Goal: Task Accomplishment & Management: Complete application form

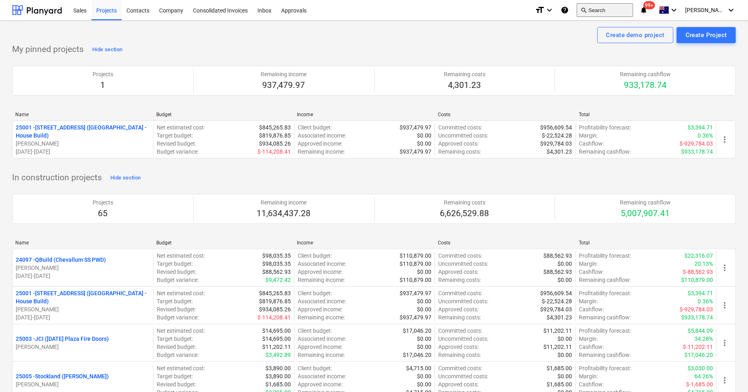
click at [609, 3] on button "search Search" at bounding box center [605, 10] width 56 height 14
click at [613, 12] on button "search Search" at bounding box center [603, 10] width 56 height 14
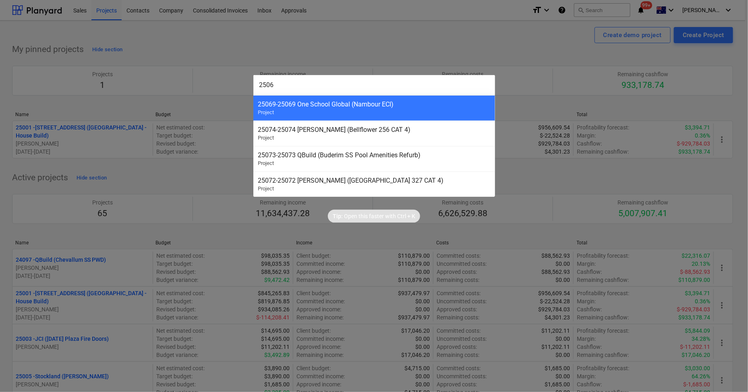
type input "25061"
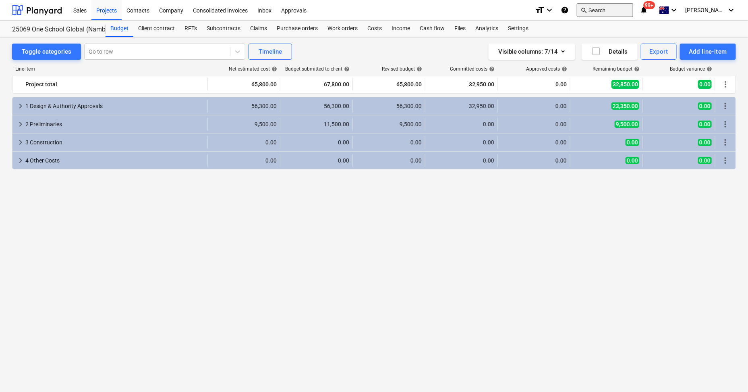
click at [616, 4] on button "search Search" at bounding box center [605, 10] width 56 height 14
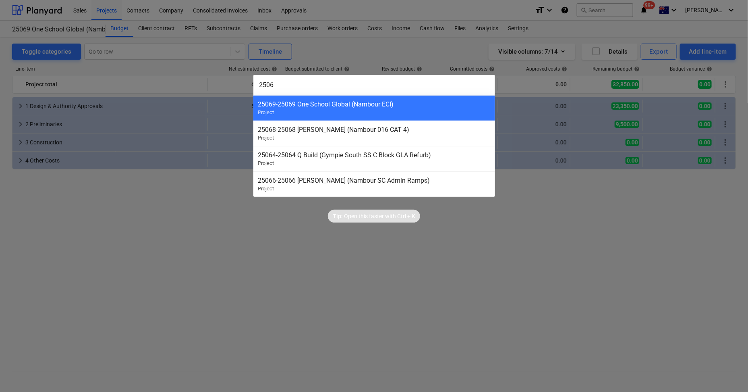
type input "25061"
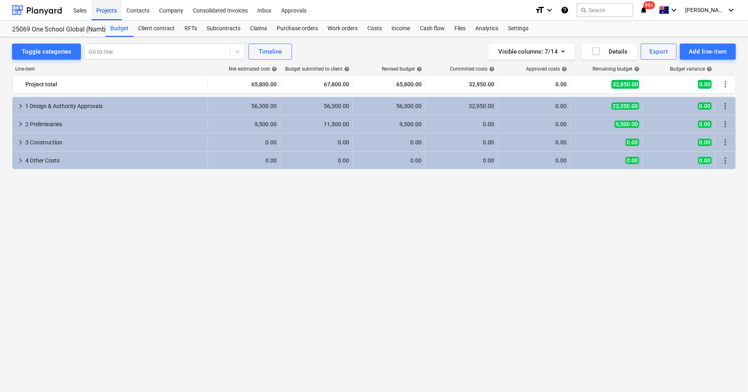
click at [103, 8] on div "Projects" at bounding box center [106, 10] width 30 height 21
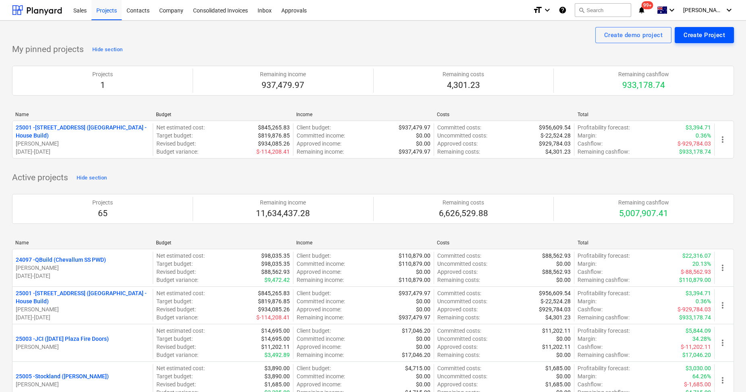
click at [711, 42] on button "Create Project" at bounding box center [704, 35] width 59 height 16
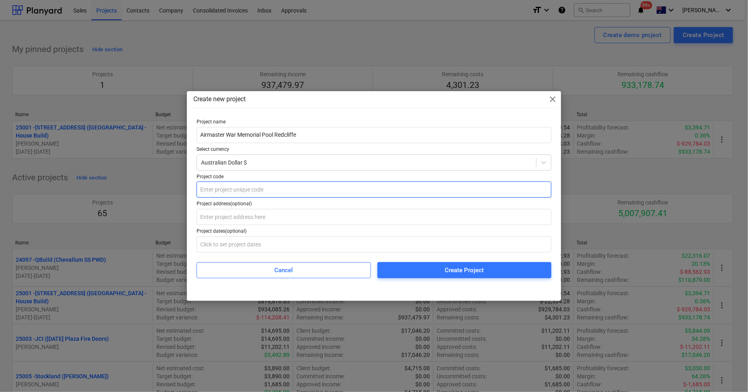
type input "Airmaster War Memorial Pool Redcliffe"
click at [233, 189] on input "text" at bounding box center [374, 189] width 355 height 16
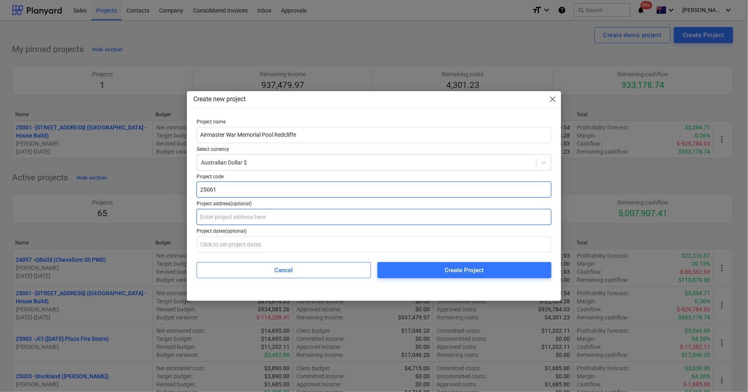
type input "25061"
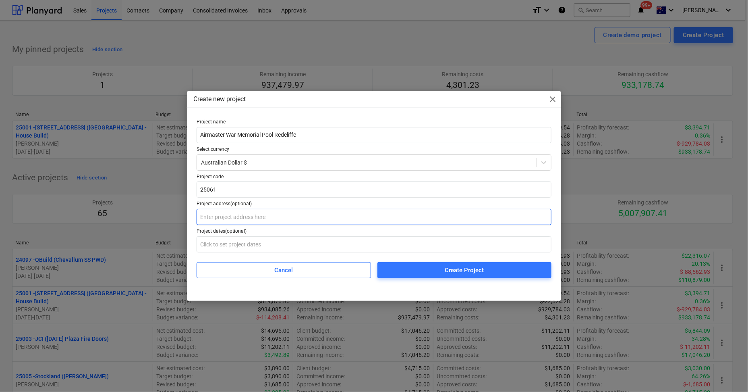
click at [244, 216] on input "text" at bounding box center [374, 217] width 355 height 16
click at [240, 216] on input "text" at bounding box center [374, 217] width 355 height 16
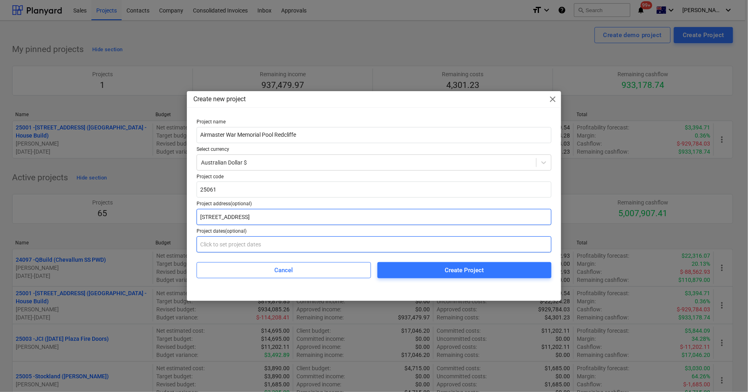
type input "[STREET_ADDRESS]"
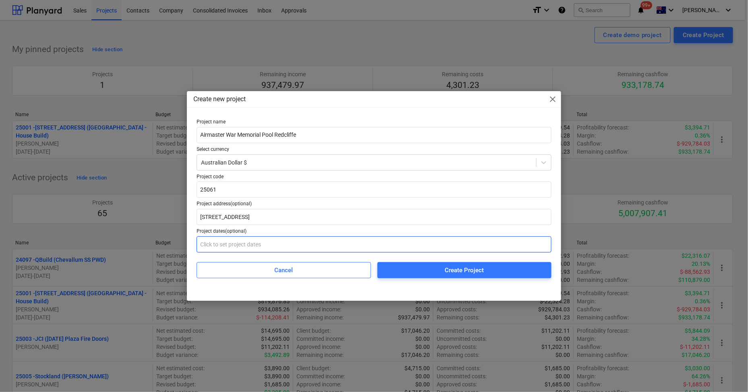
click at [236, 246] on input "text" at bounding box center [374, 244] width 355 height 16
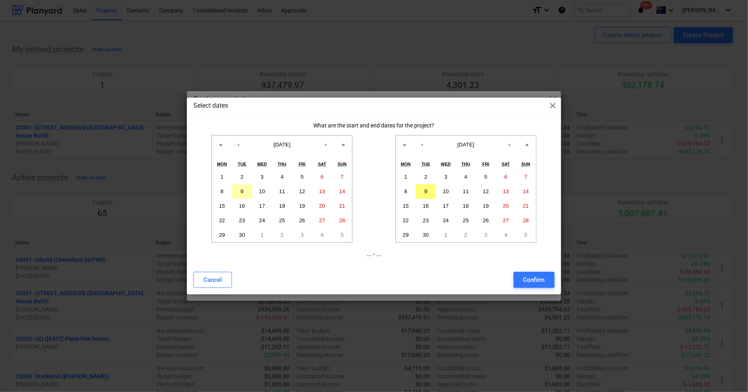
click at [245, 189] on button "9" at bounding box center [242, 191] width 20 height 15
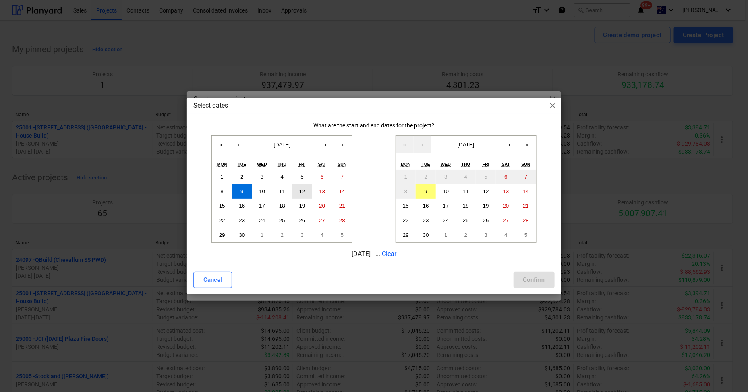
click at [304, 189] on abbr "12" at bounding box center [302, 191] width 6 height 6
click at [482, 193] on button "12" at bounding box center [486, 191] width 20 height 15
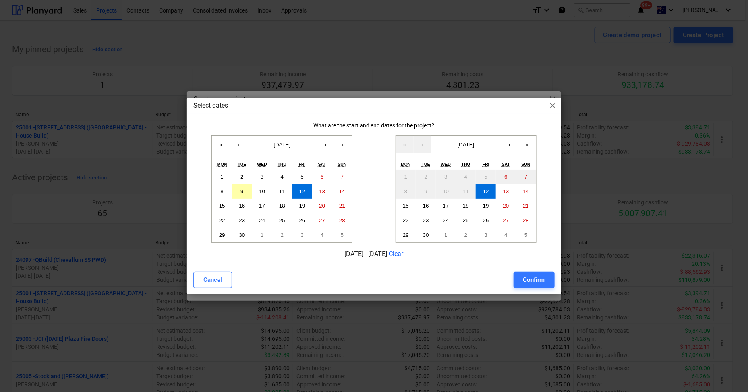
click at [247, 191] on button "9" at bounding box center [242, 191] width 20 height 15
click at [488, 193] on abbr "12" at bounding box center [486, 191] width 6 height 6
click at [528, 283] on div "Confirm" at bounding box center [535, 279] width 22 height 10
type input "[DATE] - [DATE]"
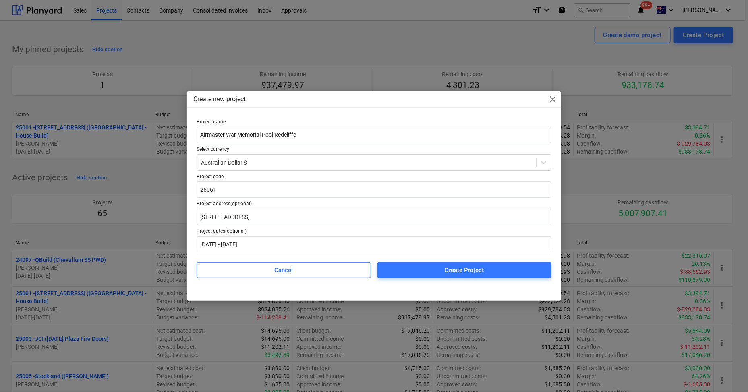
click at [451, 269] on div "Create Project" at bounding box center [464, 270] width 39 height 10
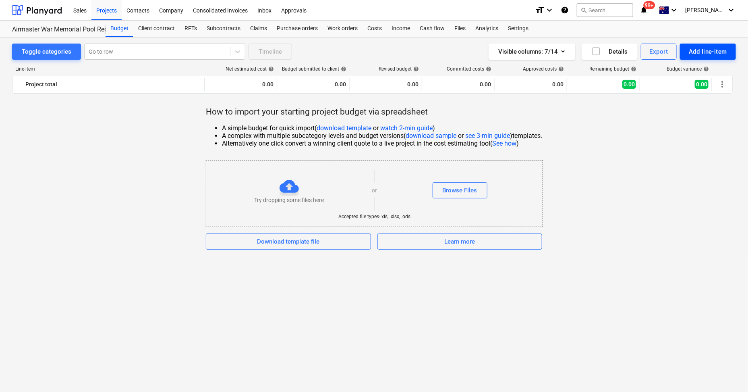
click at [708, 50] on div "Add line-item" at bounding box center [708, 51] width 38 height 10
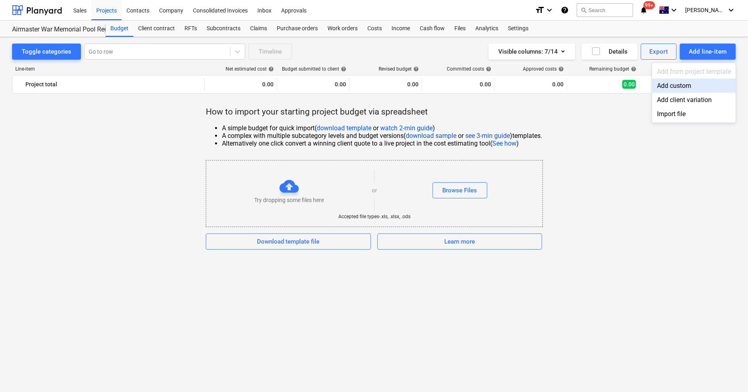
click at [686, 81] on div "Add custom" at bounding box center [694, 86] width 84 height 14
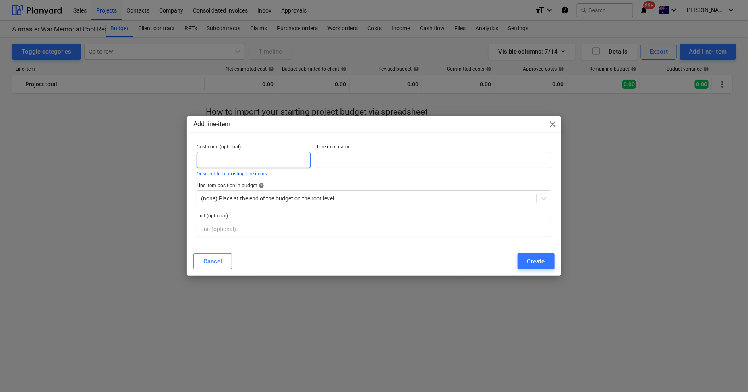
click at [238, 158] on input "text" at bounding box center [254, 160] width 114 height 16
click at [218, 266] on div "Cancel" at bounding box center [213, 261] width 19 height 10
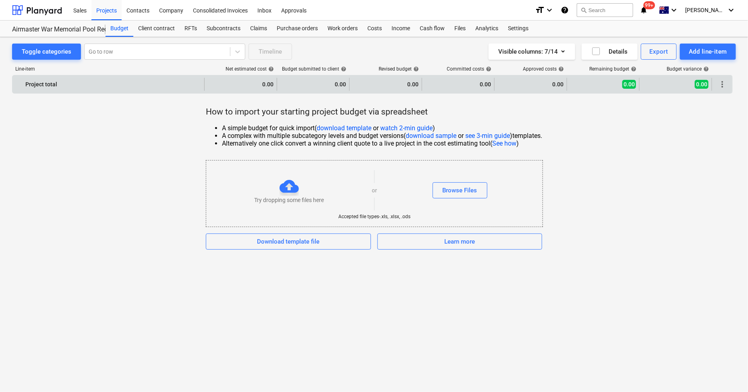
click at [86, 88] on div "Project total" at bounding box center [113, 84] width 176 height 13
click at [334, 83] on div "0.00" at bounding box center [313, 84] width 66 height 13
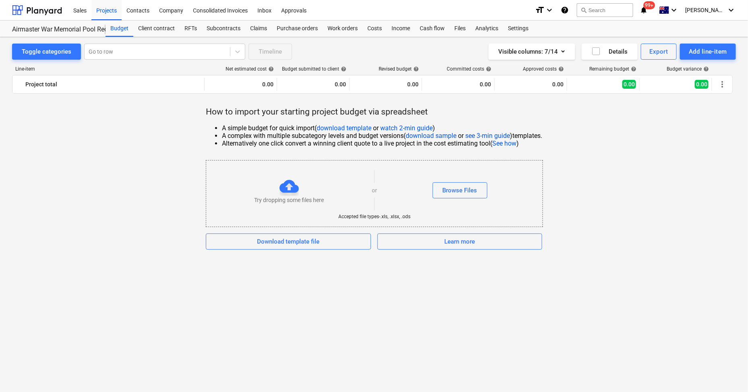
click at [619, 140] on div "How to import your starting project budget via spreadsheet A simple budget for …" at bounding box center [374, 177] width 724 height 143
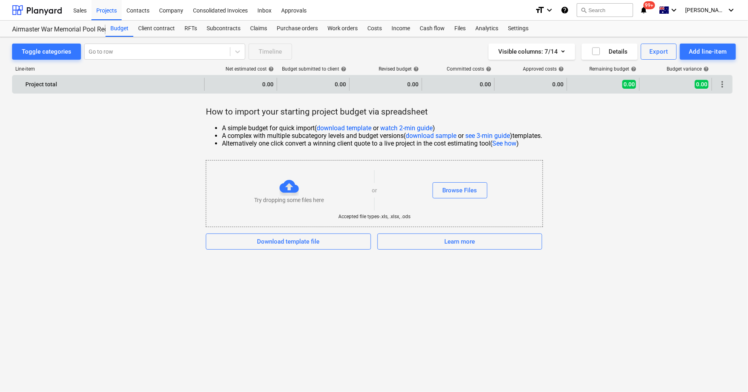
click at [388, 83] on div "0.00" at bounding box center [386, 84] width 66 height 13
click at [262, 81] on div "0.00" at bounding box center [241, 84] width 66 height 13
drag, startPoint x: 274, startPoint y: 82, endPoint x: 279, endPoint y: 83, distance: 4.9
click at [274, 82] on div "0.00" at bounding box center [241, 84] width 73 height 13
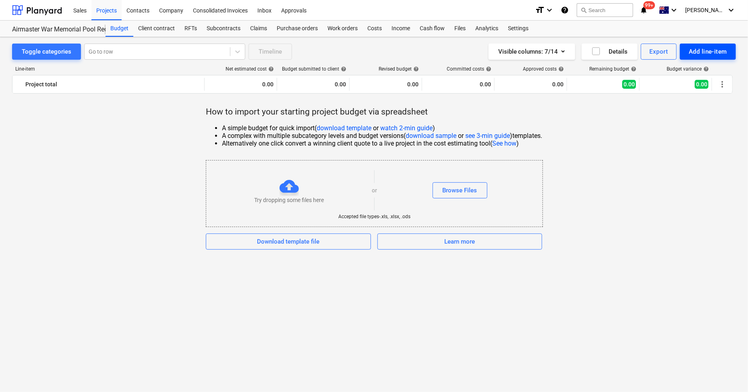
click at [701, 47] on div "Add line-item" at bounding box center [708, 51] width 38 height 10
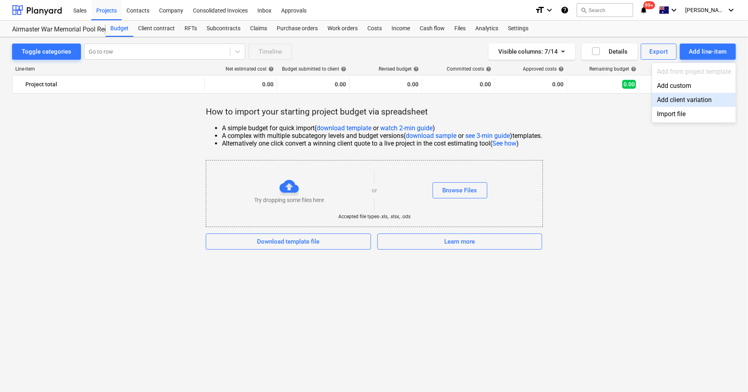
click at [694, 99] on div "Add client variation" at bounding box center [694, 100] width 84 height 14
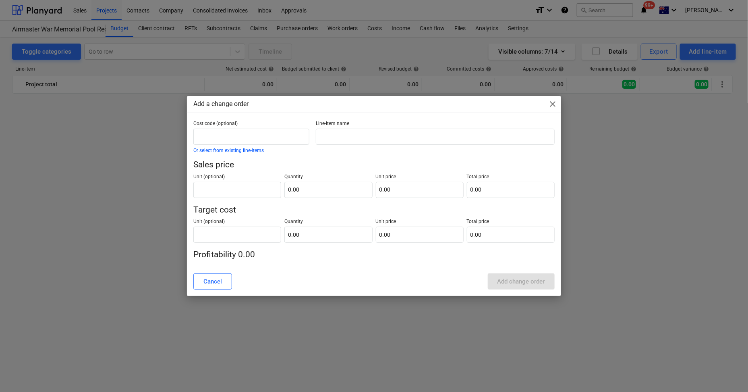
click at [555, 101] on span "close" at bounding box center [553, 104] width 10 height 10
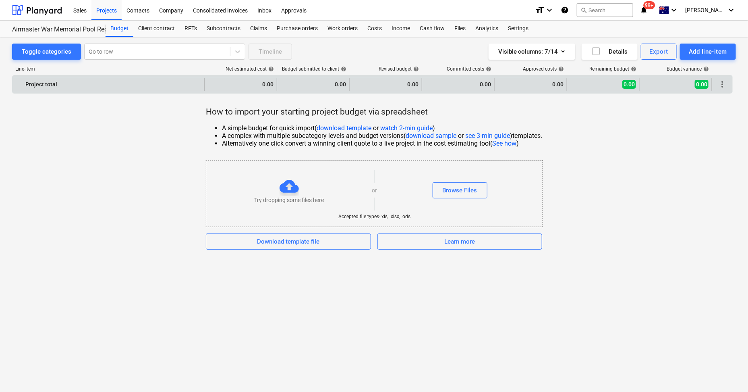
click at [629, 85] on span "0.00" at bounding box center [630, 84] width 14 height 9
click at [725, 83] on span "more_vert" at bounding box center [723, 84] width 10 height 10
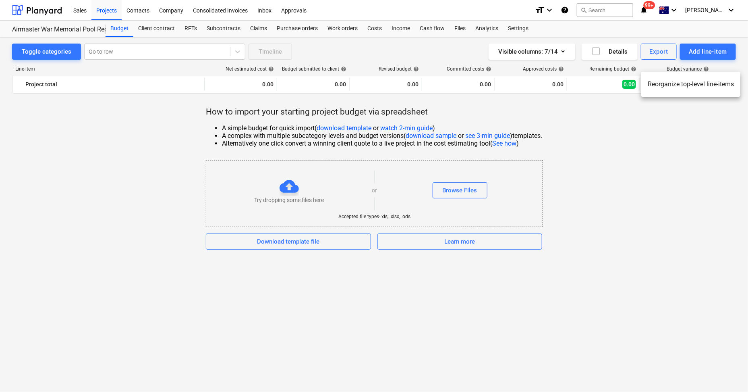
click at [670, 123] on div at bounding box center [374, 196] width 748 height 392
drag, startPoint x: 91, startPoint y: 129, endPoint x: 97, endPoint y: 130, distance: 6.2
click at [91, 129] on div "How to import your starting project budget via spreadsheet A simple budget for …" at bounding box center [374, 177] width 724 height 143
click at [152, 52] on div at bounding box center [157, 52] width 137 height 8
click at [240, 52] on icon at bounding box center [238, 52] width 8 height 8
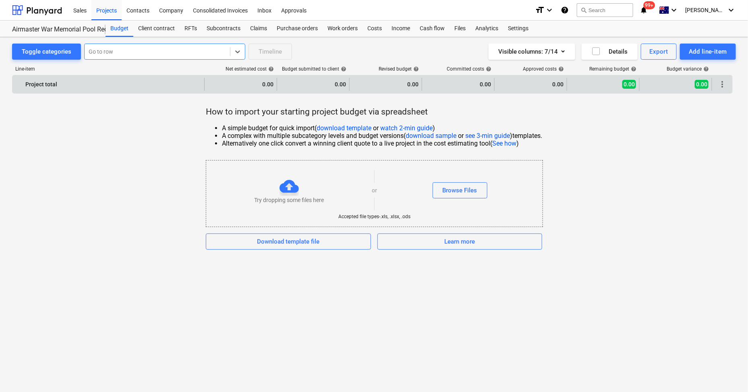
click at [68, 84] on div "Project total" at bounding box center [113, 84] width 176 height 13
click at [43, 83] on div "Project total" at bounding box center [113, 84] width 176 height 13
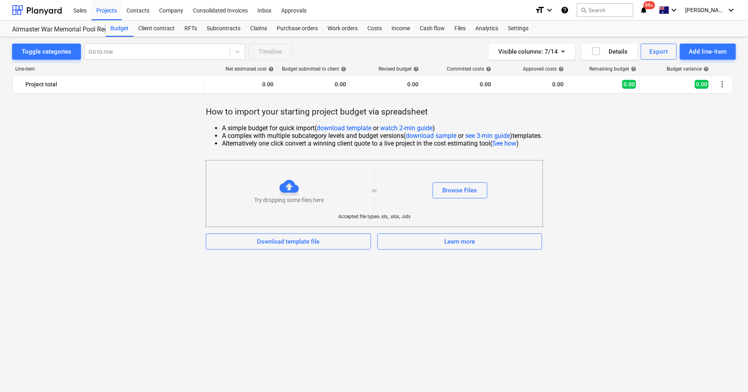
click at [341, 125] on link "download template" at bounding box center [344, 128] width 55 height 8
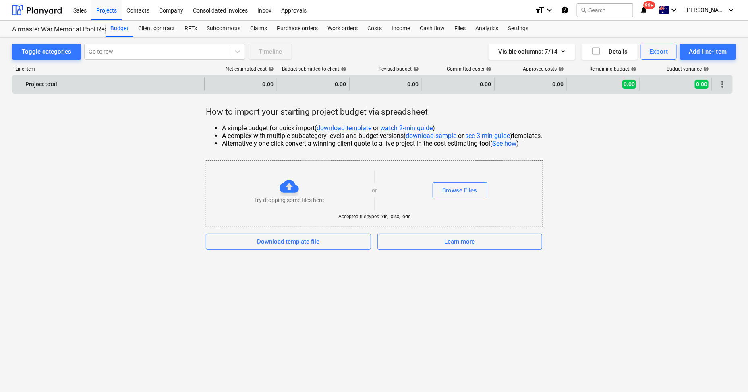
click at [272, 84] on div "0.00" at bounding box center [241, 84] width 66 height 13
click at [266, 84] on div "0.00" at bounding box center [241, 84] width 66 height 13
click at [266, 83] on div "0.00" at bounding box center [241, 84] width 66 height 13
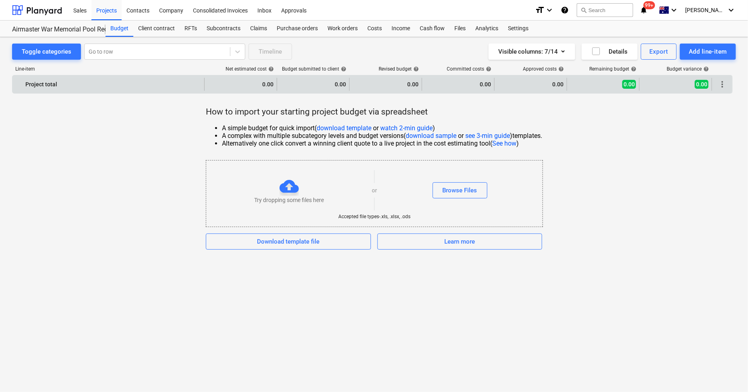
drag, startPoint x: 266, startPoint y: 83, endPoint x: 306, endPoint y: 83, distance: 40.3
click at [298, 83] on div "0.00" at bounding box center [313, 84] width 66 height 13
drag, startPoint x: 707, startPoint y: 85, endPoint x: 714, endPoint y: 85, distance: 7.3
click at [707, 85] on span "0.00" at bounding box center [702, 84] width 14 height 9
click at [623, 85] on div "0.00" at bounding box center [604, 84] width 66 height 13
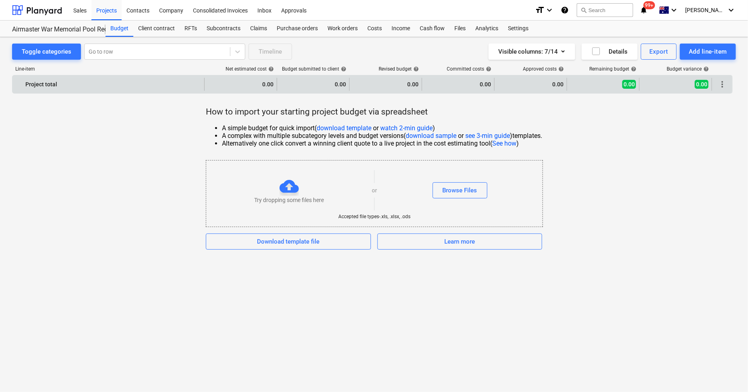
click at [724, 86] on span "more_vert" at bounding box center [723, 84] width 10 height 10
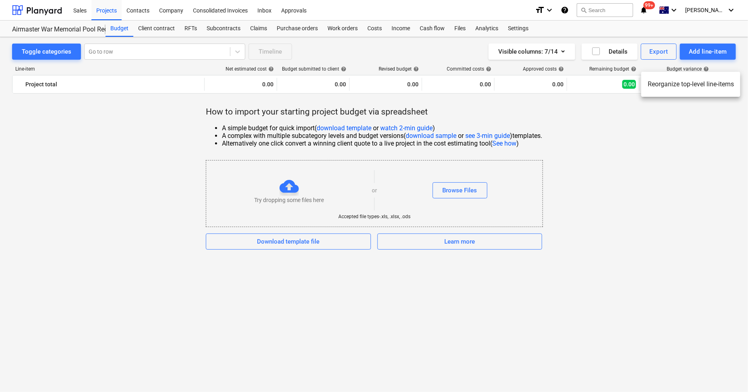
click at [714, 123] on div at bounding box center [374, 196] width 748 height 392
click at [372, 26] on div "Costs" at bounding box center [375, 29] width 24 height 16
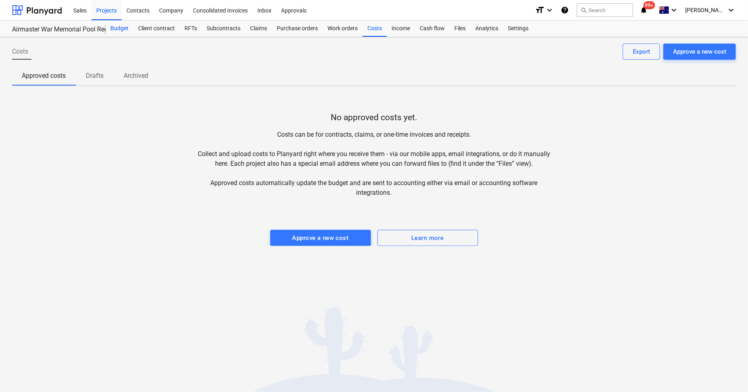
click at [119, 31] on div "Budget" at bounding box center [120, 29] width 28 height 16
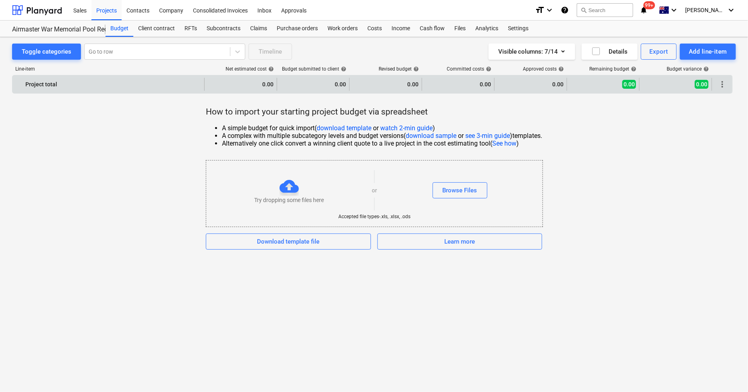
click at [245, 86] on div "0.00" at bounding box center [241, 84] width 66 height 13
click at [255, 81] on div "0.00" at bounding box center [241, 84] width 66 height 13
drag, startPoint x: 280, startPoint y: 85, endPoint x: 293, endPoint y: 87, distance: 13.5
click at [280, 85] on div "0.00" at bounding box center [313, 84] width 73 height 13
drag, startPoint x: 303, startPoint y: 87, endPoint x: 329, endPoint y: 88, distance: 26.2
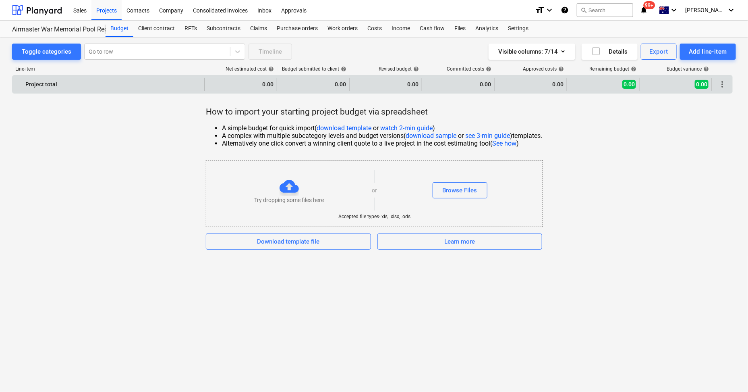
click at [305, 87] on div "0.00" at bounding box center [313, 84] width 66 height 13
click at [340, 88] on div "0.00" at bounding box center [313, 84] width 66 height 13
drag, startPoint x: 340, startPoint y: 88, endPoint x: 374, endPoint y: 85, distance: 34.4
click at [367, 85] on div "0.00" at bounding box center [386, 84] width 66 height 13
click at [420, 85] on div "0.00" at bounding box center [386, 84] width 73 height 13
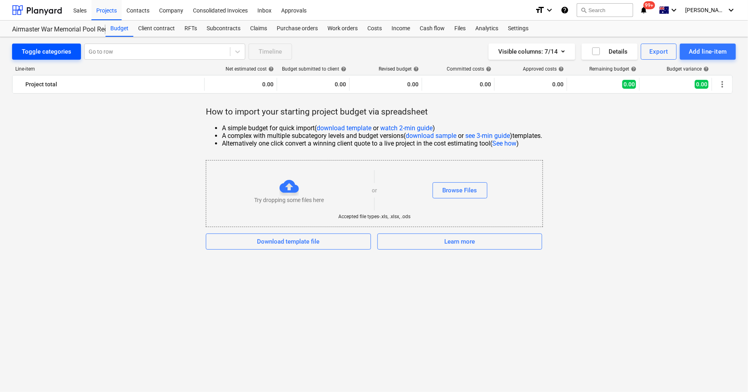
click at [60, 50] on div "Toggle categories" at bounding box center [47, 51] width 50 height 10
click at [12, 44] on button "Toggle categories" at bounding box center [46, 52] width 69 height 16
click at [34, 11] on div at bounding box center [37, 10] width 50 height 20
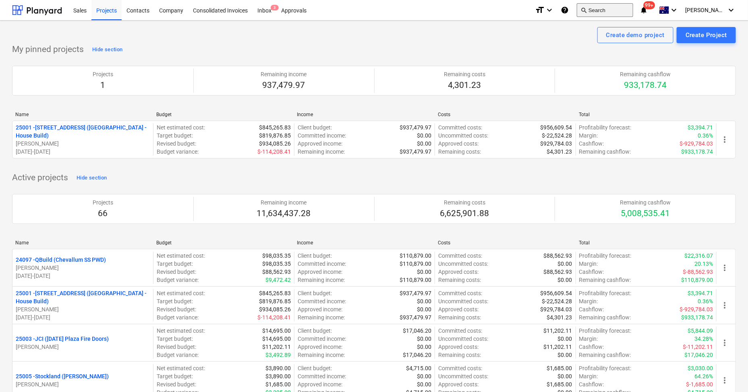
click at [605, 11] on button "search Search" at bounding box center [605, 10] width 56 height 14
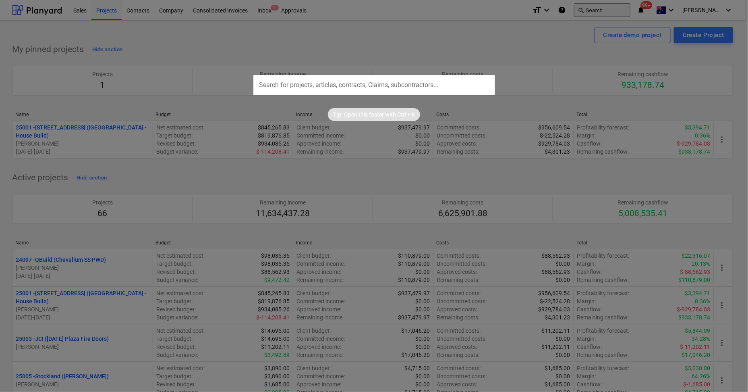
click at [623, 10] on div at bounding box center [374, 196] width 748 height 392
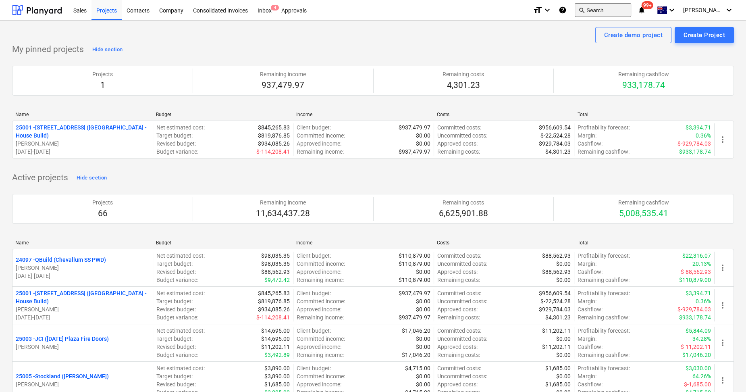
click at [619, 11] on button "search Search" at bounding box center [603, 10] width 56 height 14
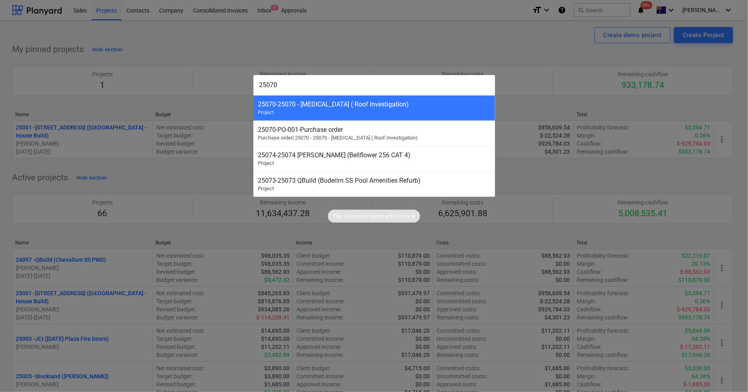
type input "25070"
click at [392, 104] on div "25070 - 25070 - [MEDICAL_DATA] ( Roof Investigation)" at bounding box center [374, 104] width 232 height 8
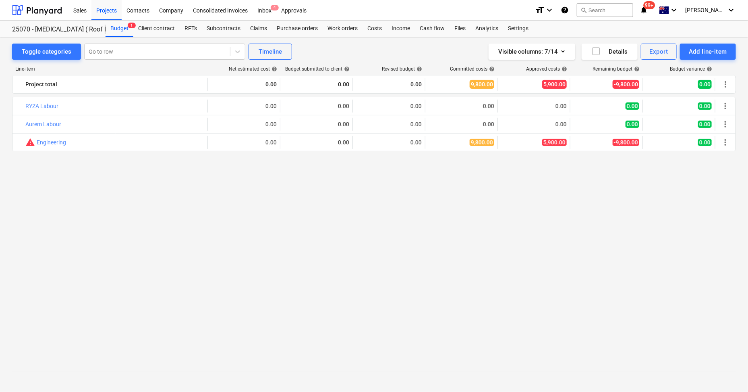
click at [229, 199] on div "bar_chart RYZA Labour edit 0.00 edit 0.00 edit 0.00 0.00 0.00 0.00 0.00 more_ve…" at bounding box center [374, 229] width 724 height 265
click at [438, 227] on div "bar_chart RYZA Labour edit 0.00 edit 0.00 edit 0.00 0.00 0.00 0.00 0.00 more_ve…" at bounding box center [374, 229] width 724 height 265
click at [89, 179] on div "bar_chart RYZA Labour edit 0.00 edit 0.00 edit 0.00 0.00 0.00 0.00 0.00 more_ve…" at bounding box center [374, 229] width 724 height 265
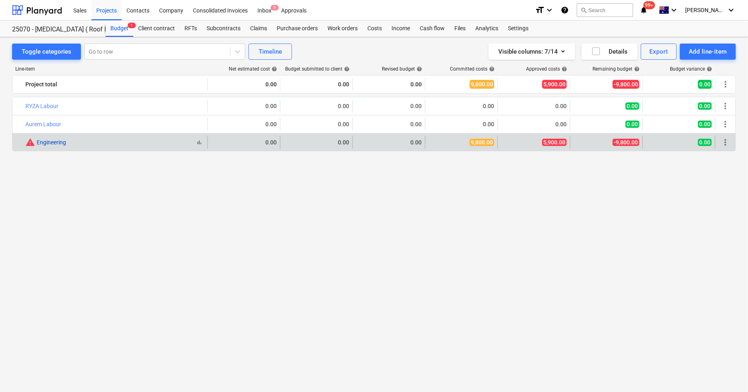
click at [61, 144] on link "Engineering" at bounding box center [51, 142] width 29 height 6
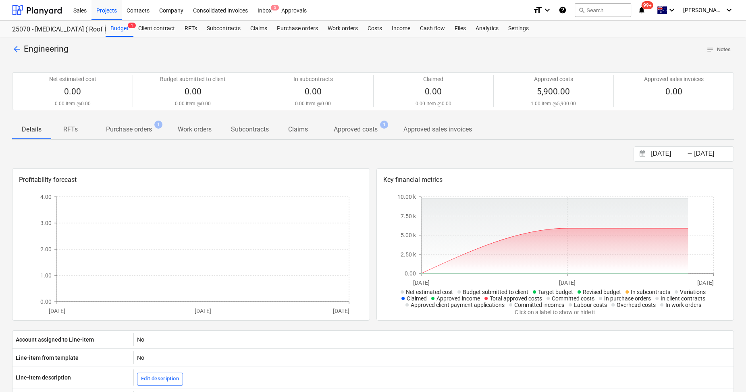
click at [365, 133] on p "Approved costs" at bounding box center [356, 130] width 44 height 10
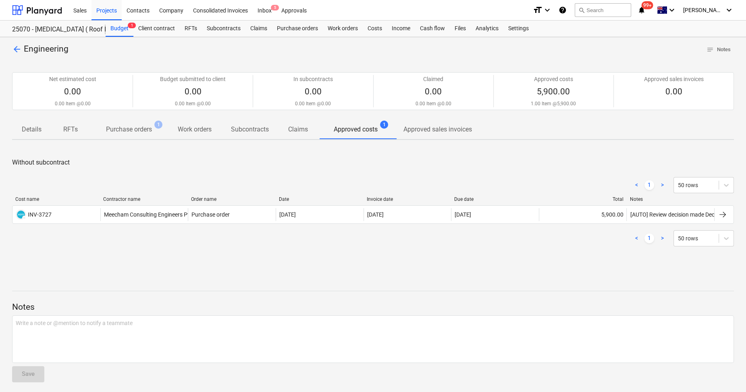
click at [124, 127] on p "Purchase orders" at bounding box center [129, 130] width 46 height 10
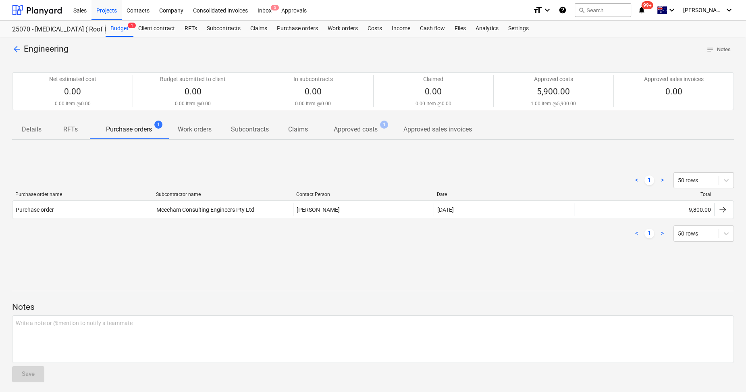
click at [20, 49] on span "arrow_back" at bounding box center [17, 49] width 10 height 10
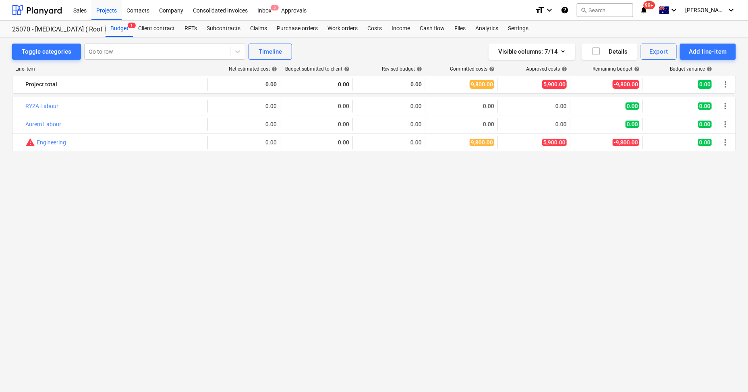
click at [304, 256] on div "bar_chart RYZA Labour edit 0.00 edit 0.00 edit 0.00 0.00 0.00 0.00 0.00 more_ve…" at bounding box center [374, 229] width 724 height 265
